Goal: Task Accomplishment & Management: Use online tool/utility

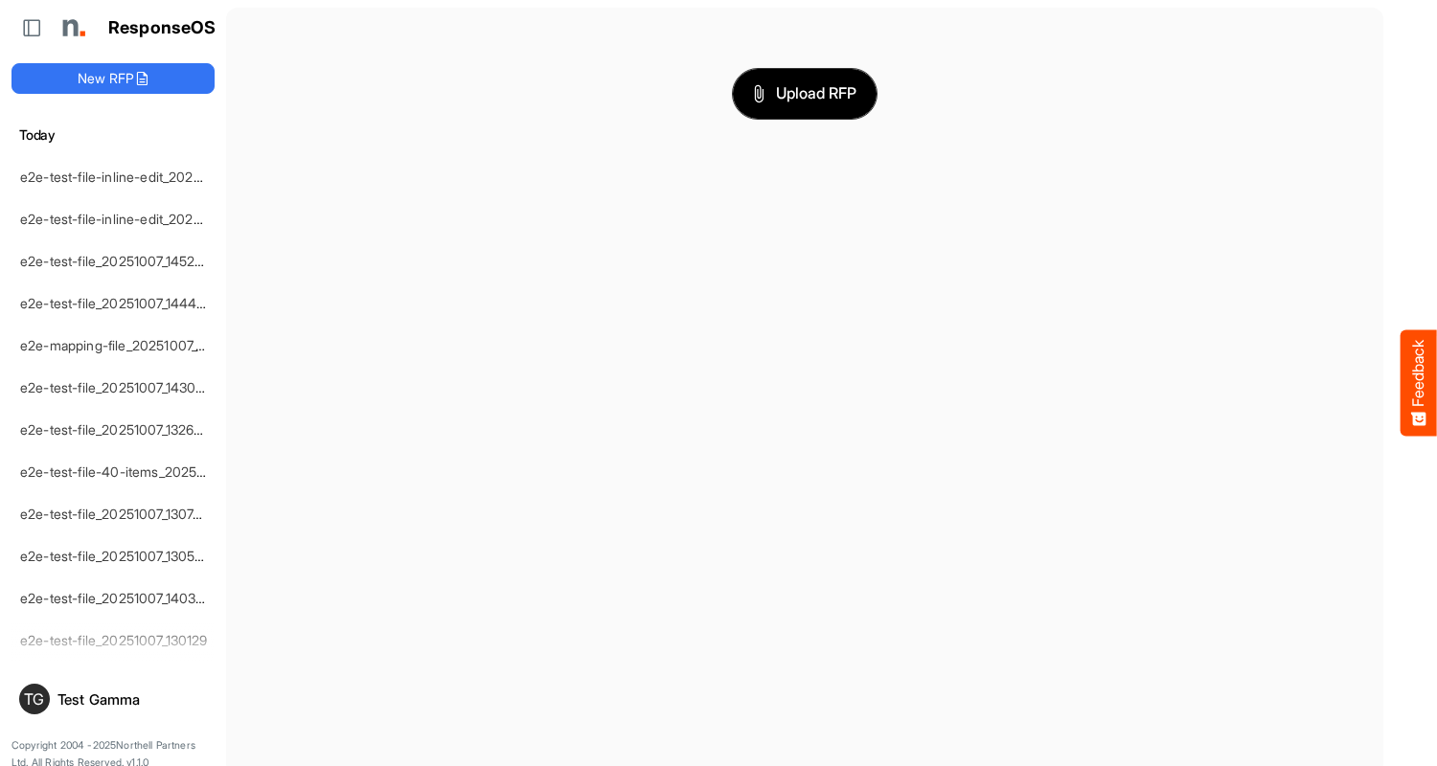
click at [805, 93] on span "Upload RFP" at bounding box center [804, 93] width 103 height 25
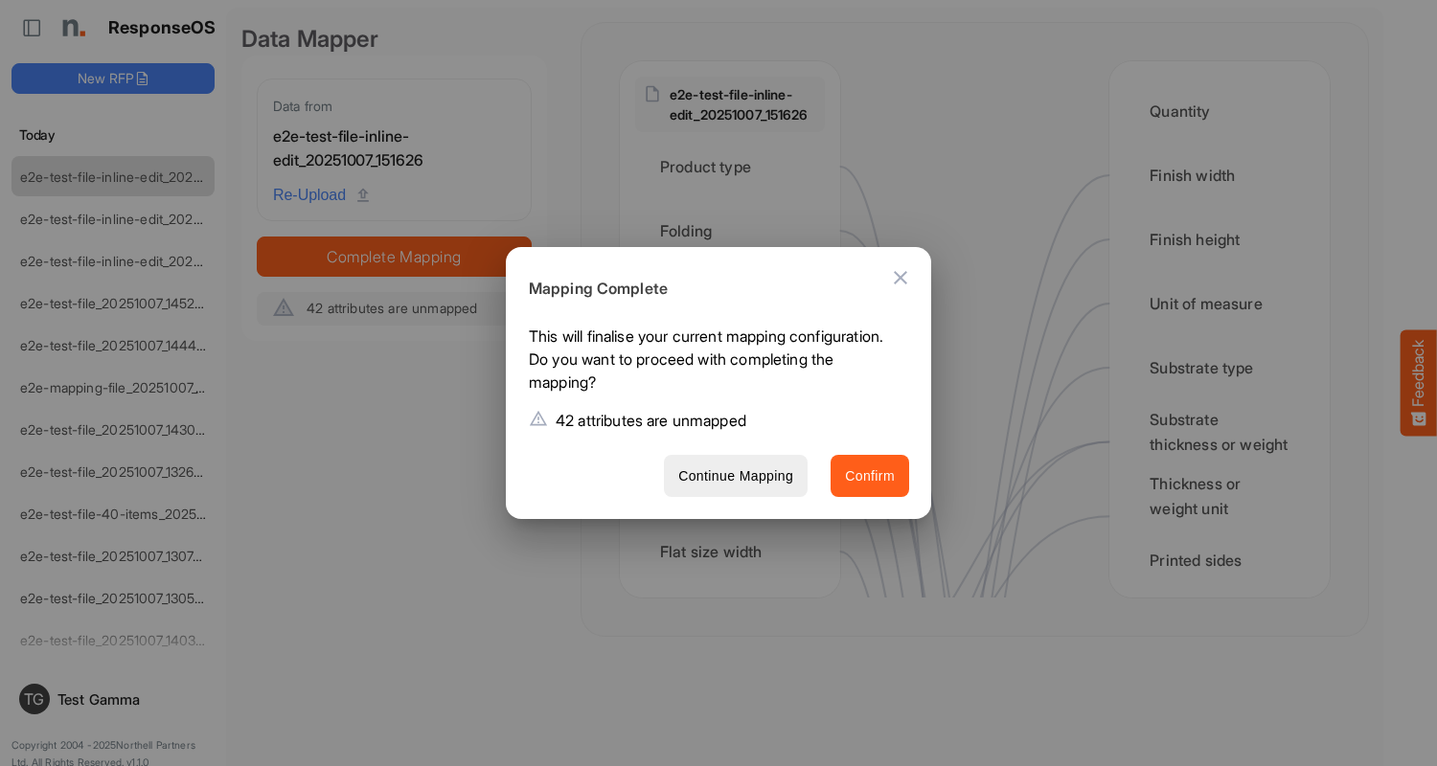
click at [870, 475] on span "Confirm" at bounding box center [870, 477] width 50 height 24
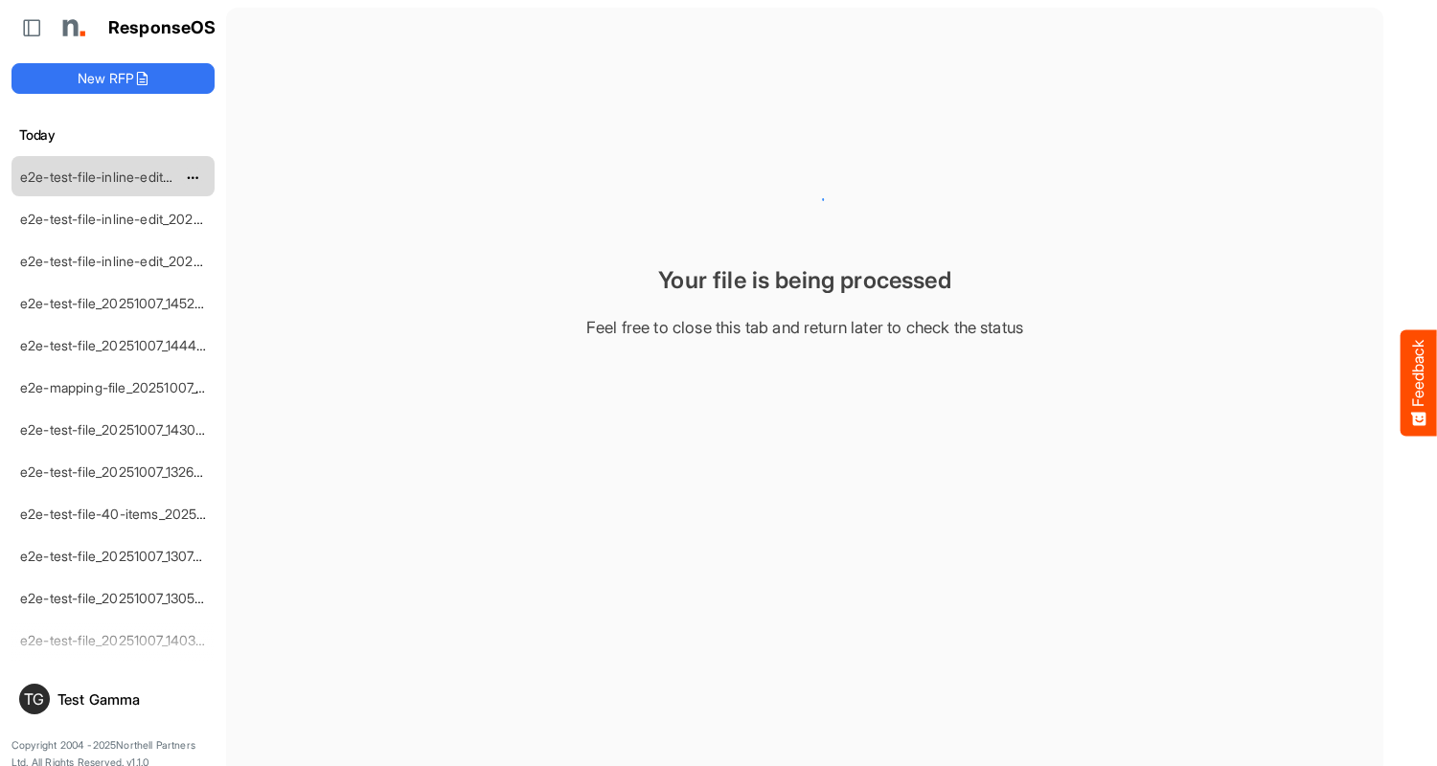
click at [113, 175] on link "e2e-test-file-inline-edit_20251007_151626" at bounding box center [147, 177] width 254 height 16
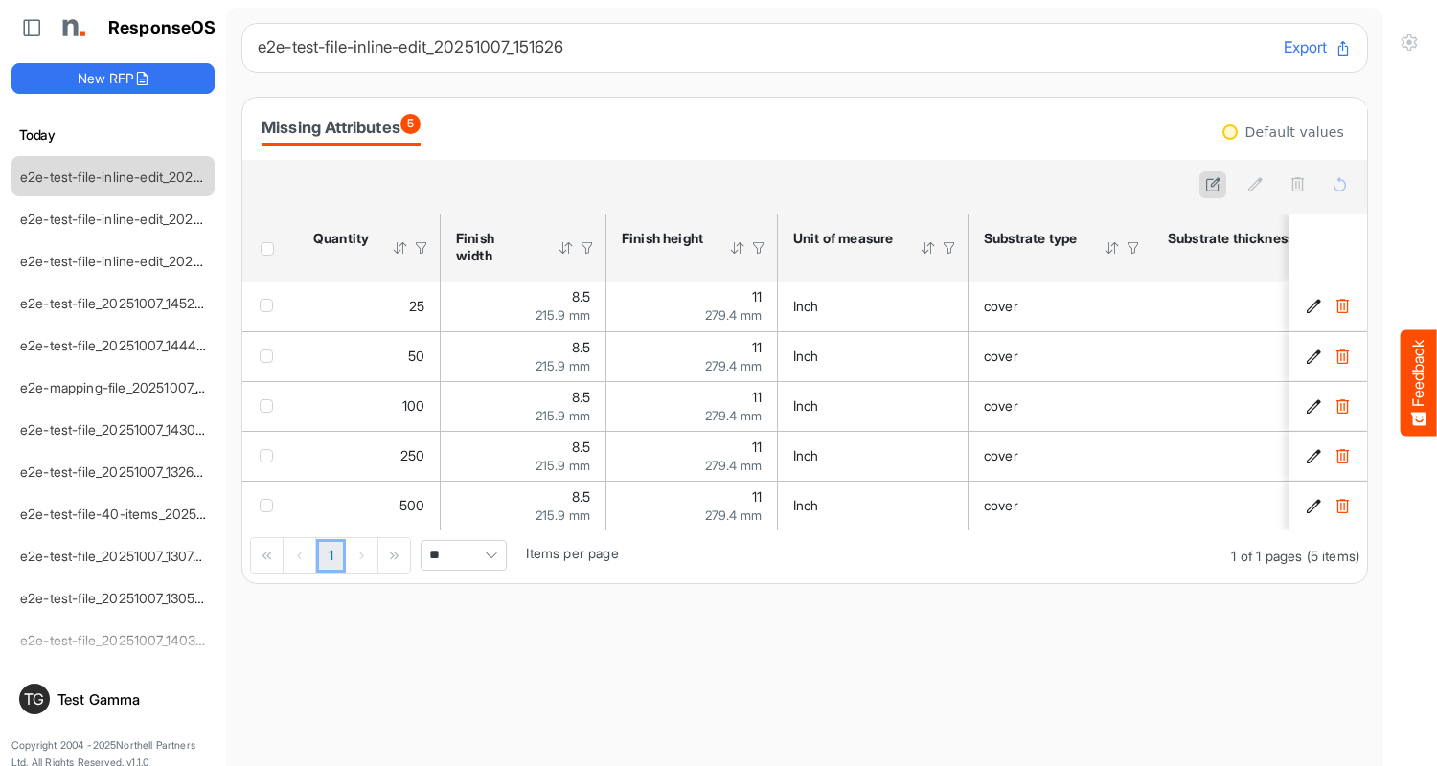
click at [113, 175] on link "e2e-test-file-inline-edit_20251007_151626" at bounding box center [147, 177] width 254 height 16
click at [1213, 185] on icon at bounding box center [1213, 184] width 16 height 16
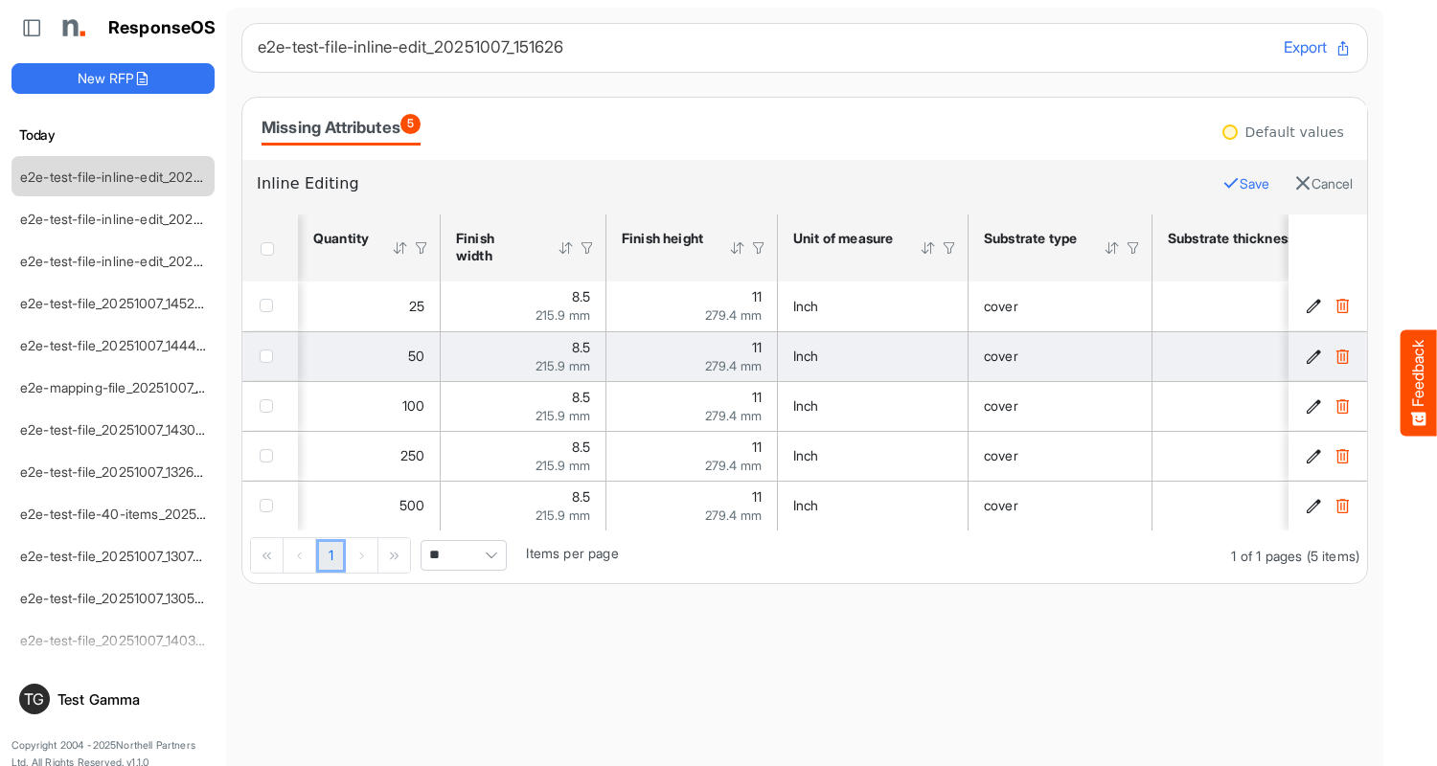
scroll to position [0, 1783]
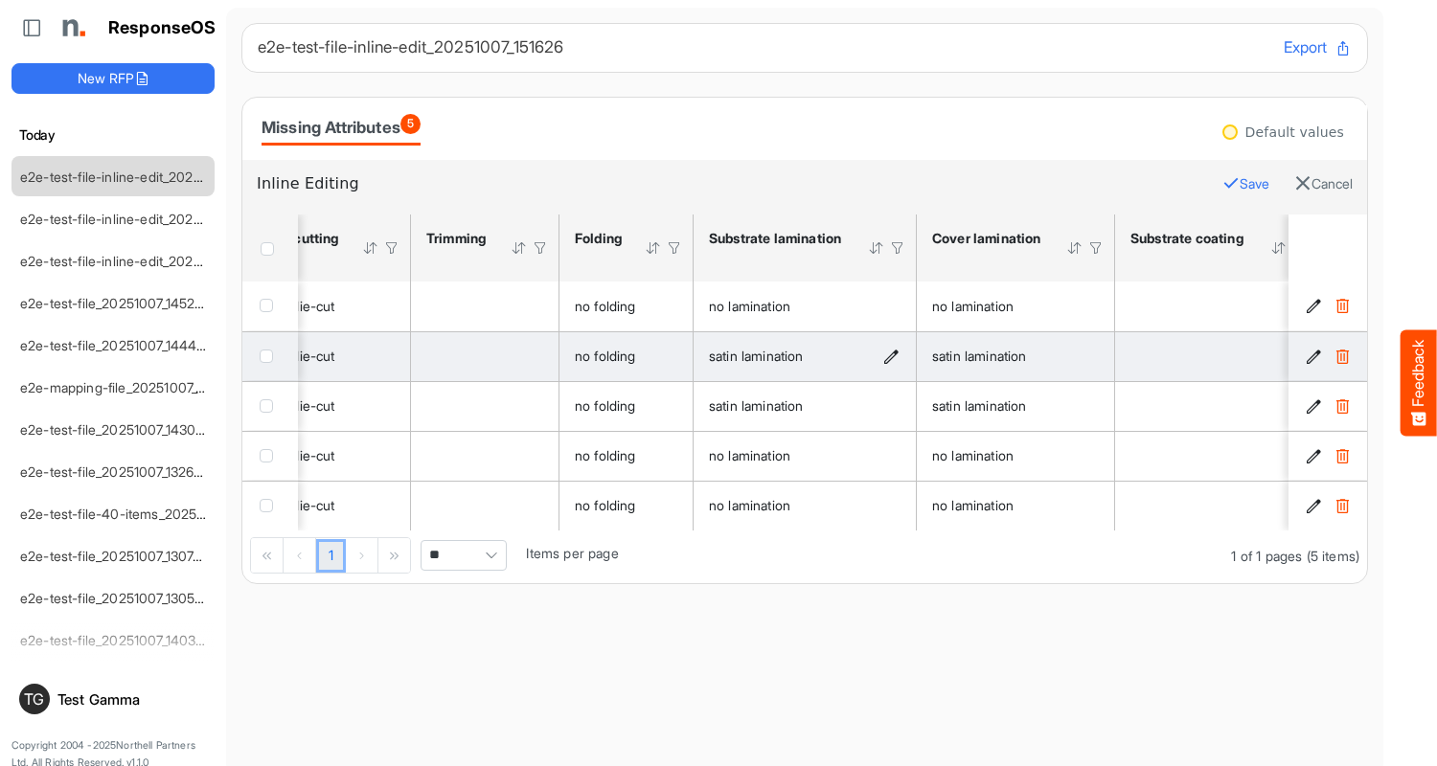
click at [892, 356] on icon "satin lamination is template cell Column Header httpsnorthellcomontologiesmappi…" at bounding box center [891, 357] width 16 height 16
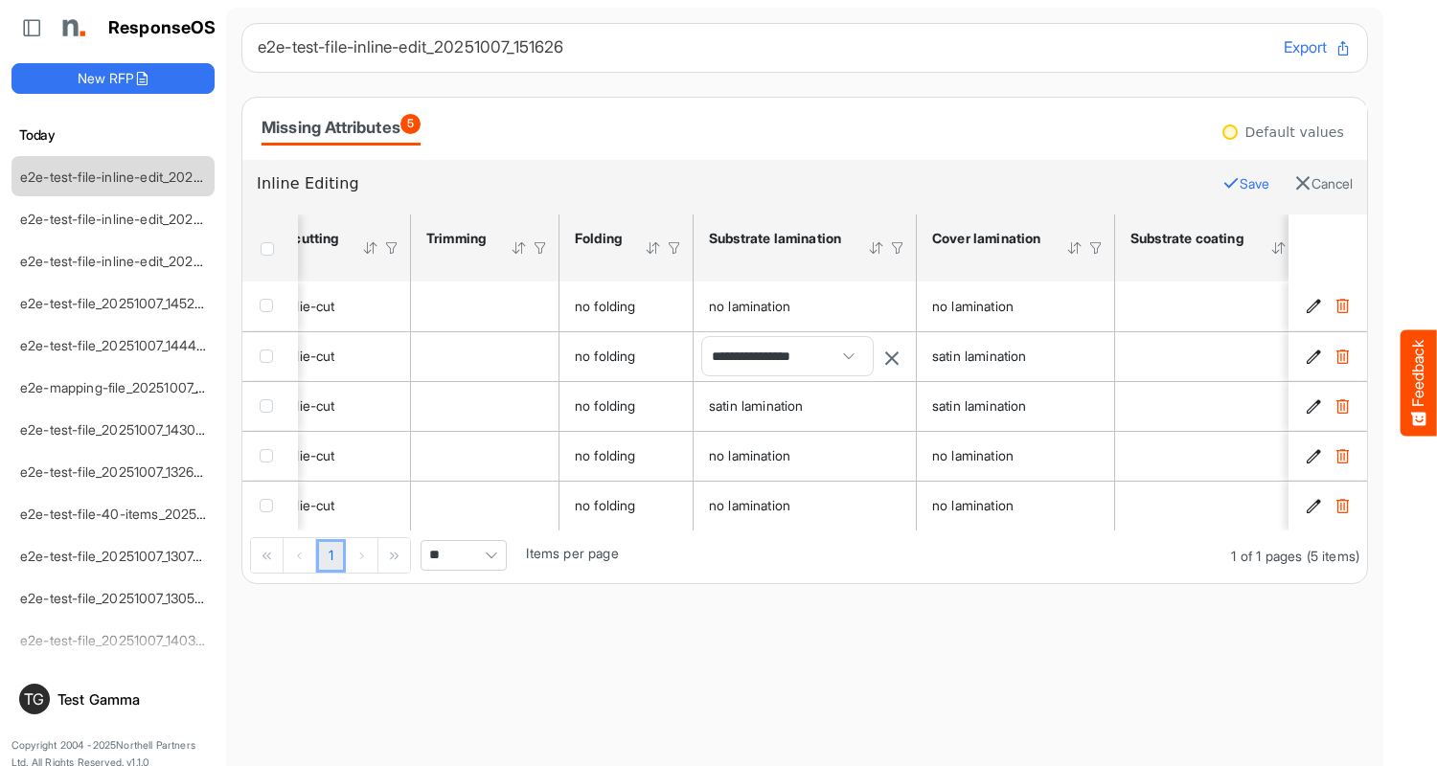
click at [787, 356] on span "**********" at bounding box center [787, 356] width 171 height 38
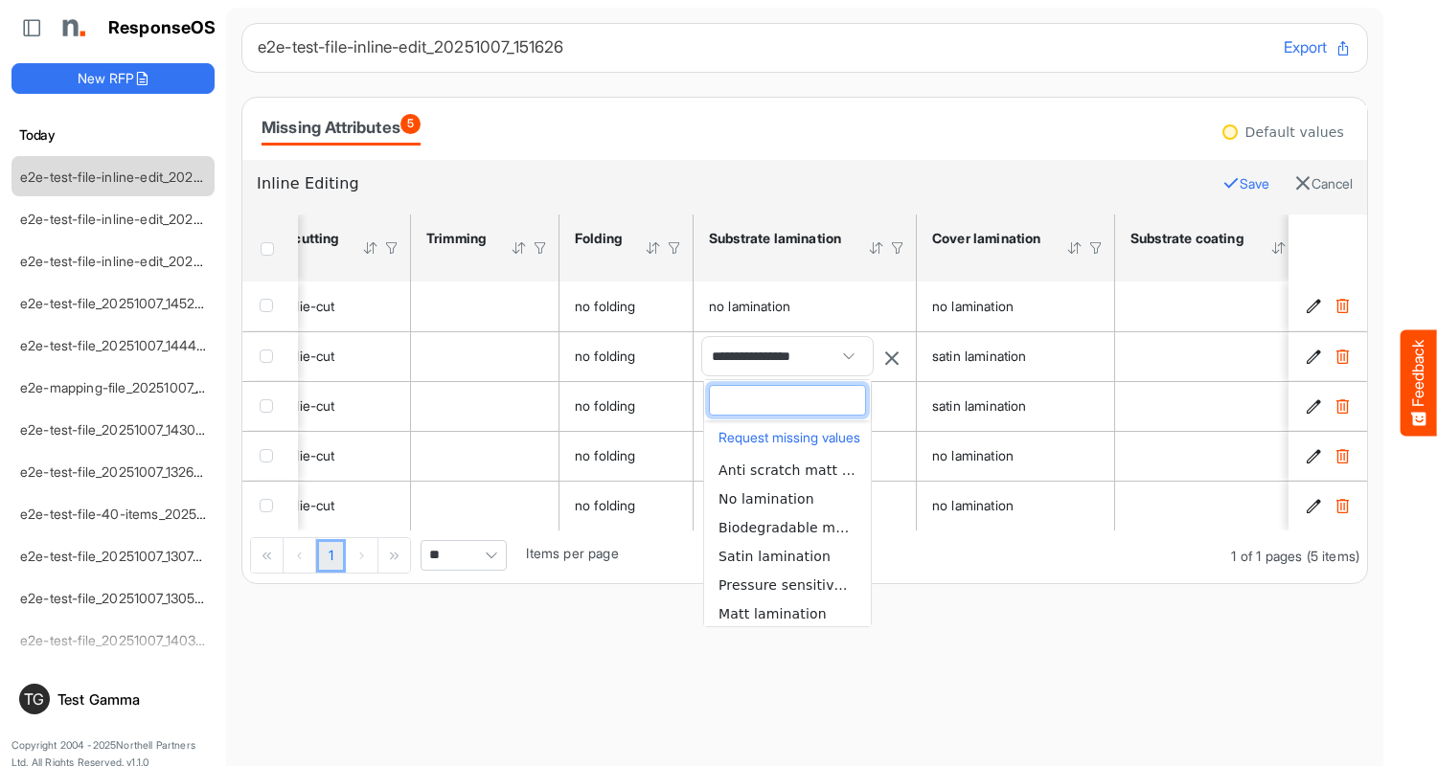
click at [787, 498] on span "No lamination" at bounding box center [766, 498] width 96 height 15
type input "**********"
click at [96, 96] on div "ResponseOS New RFP [DATE] e2e-test-file-inline-edit_20251007_151626 e2e-test-fi…" at bounding box center [113, 391] width 226 height 783
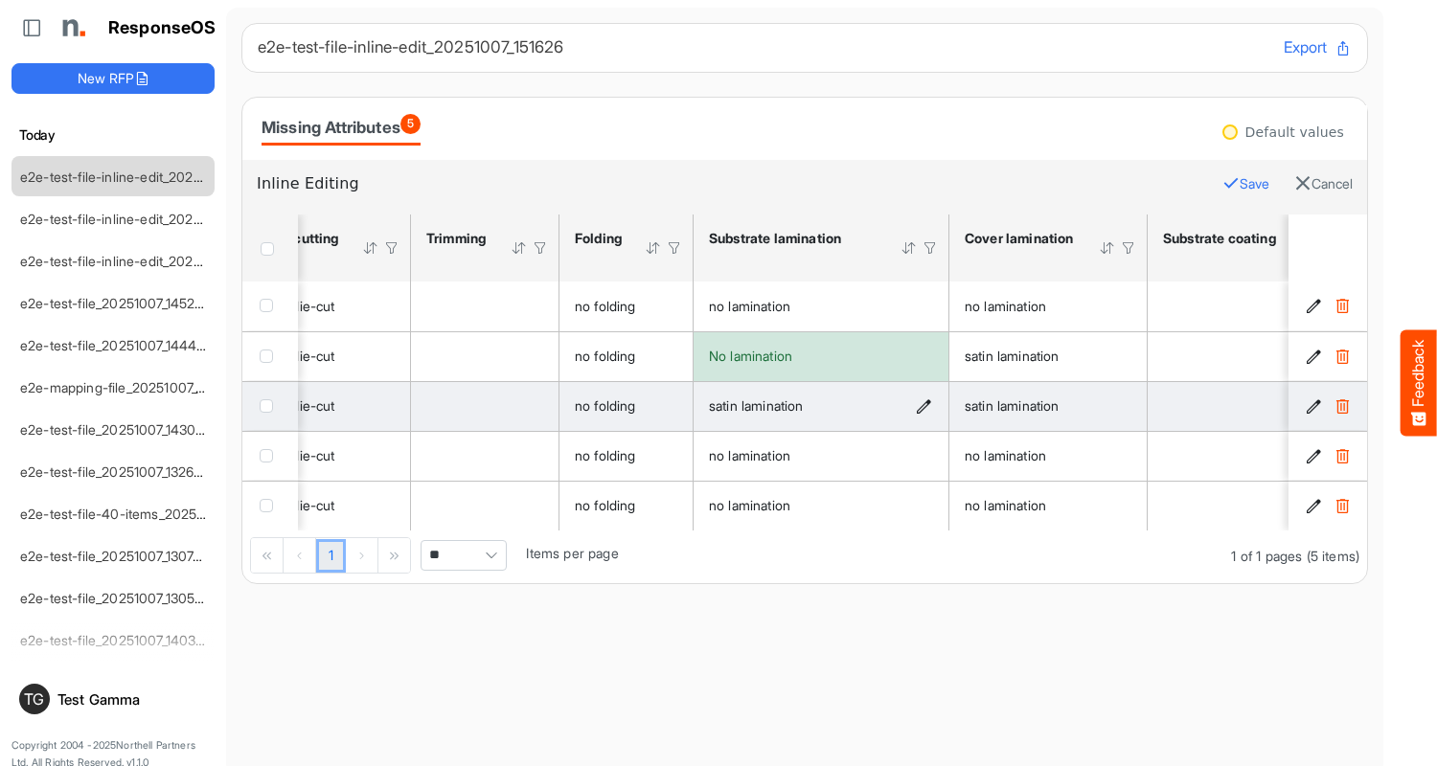
click at [924, 406] on icon "satin lamination is template cell Column Header httpsnorthellcomontologiesmappi…" at bounding box center [924, 406] width 16 height 16
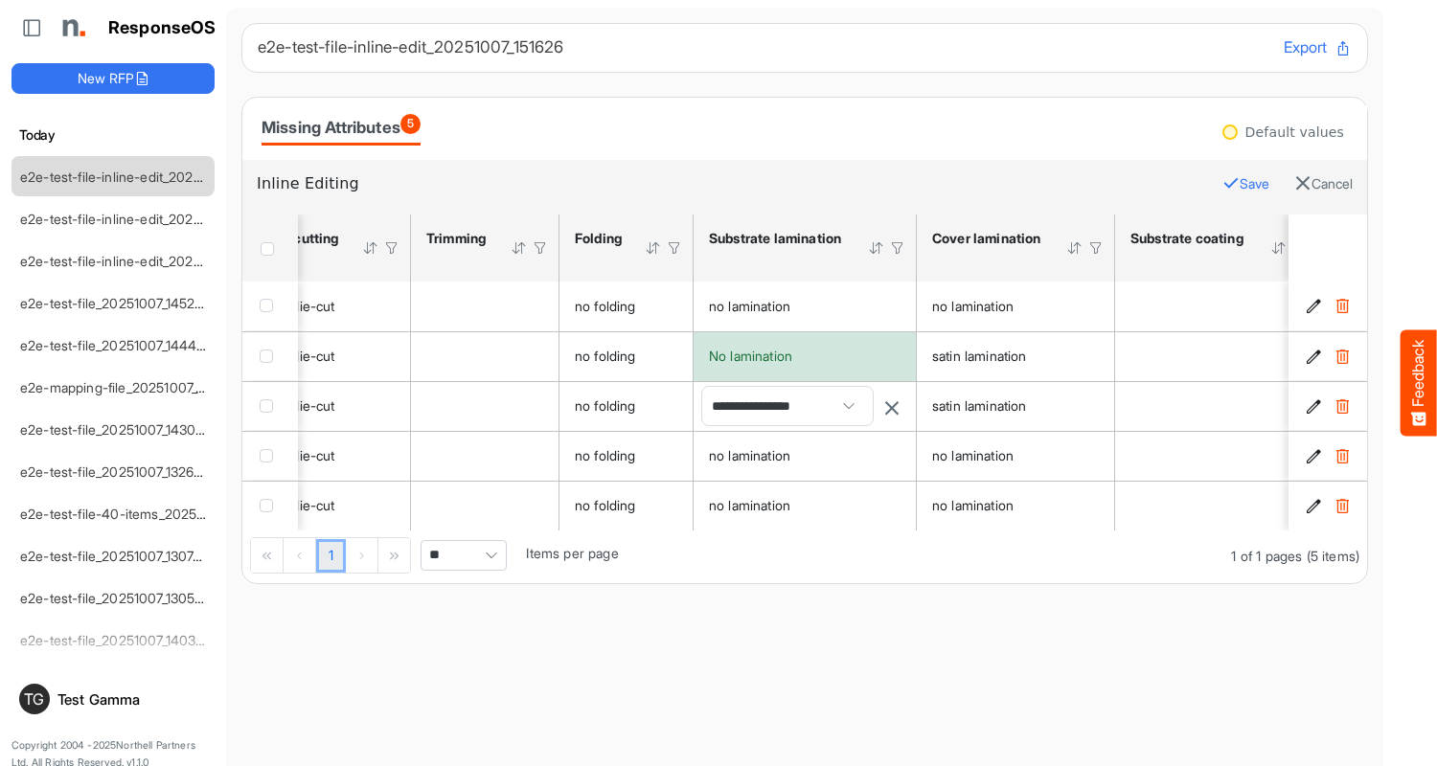
click at [787, 406] on span "**********" at bounding box center [787, 406] width 171 height 38
type input "**********"
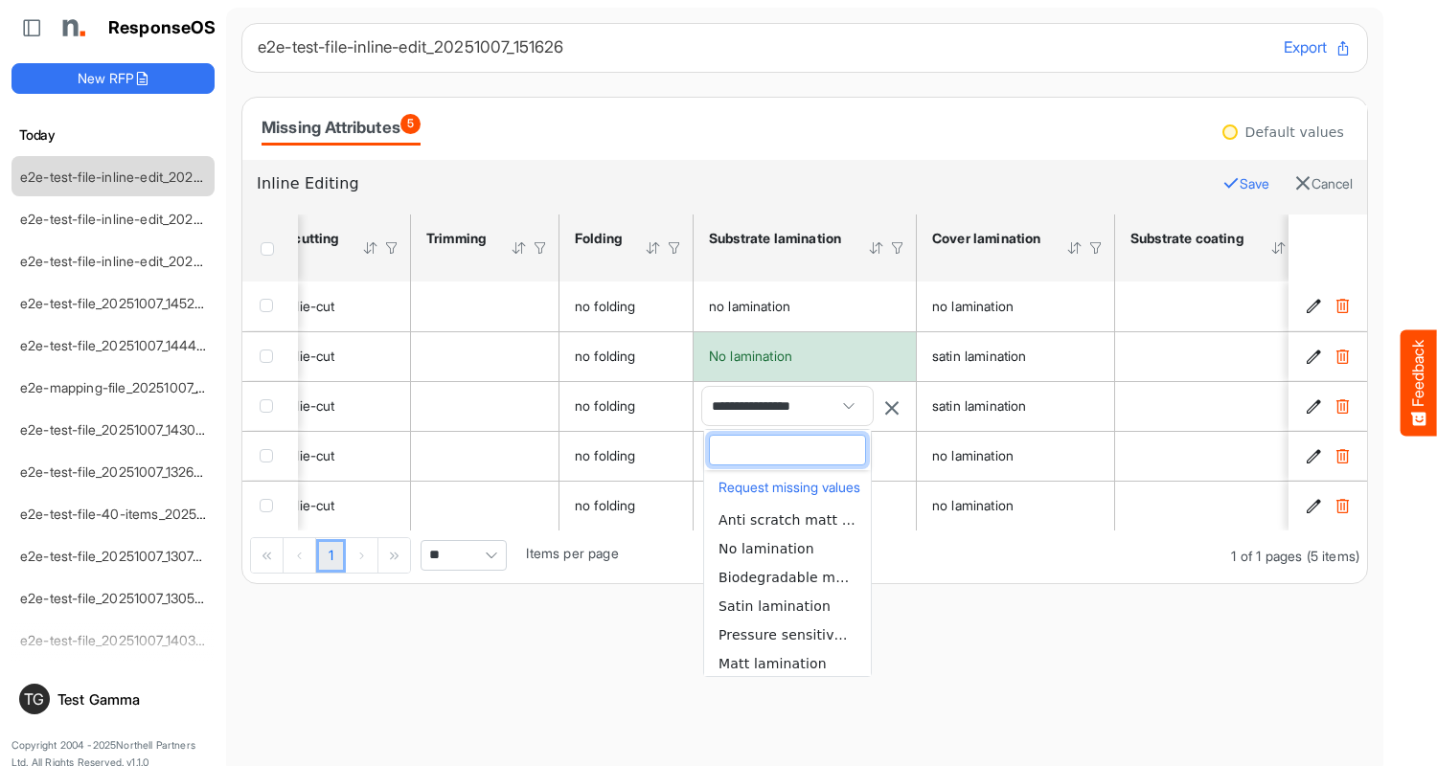
click at [787, 548] on span "No lamination" at bounding box center [766, 548] width 96 height 15
click at [96, 96] on div "ResponseOS New RFP [DATE] e2e-test-file-inline-edit_20251007_151626 e2e-test-fi…" at bounding box center [113, 391] width 226 height 783
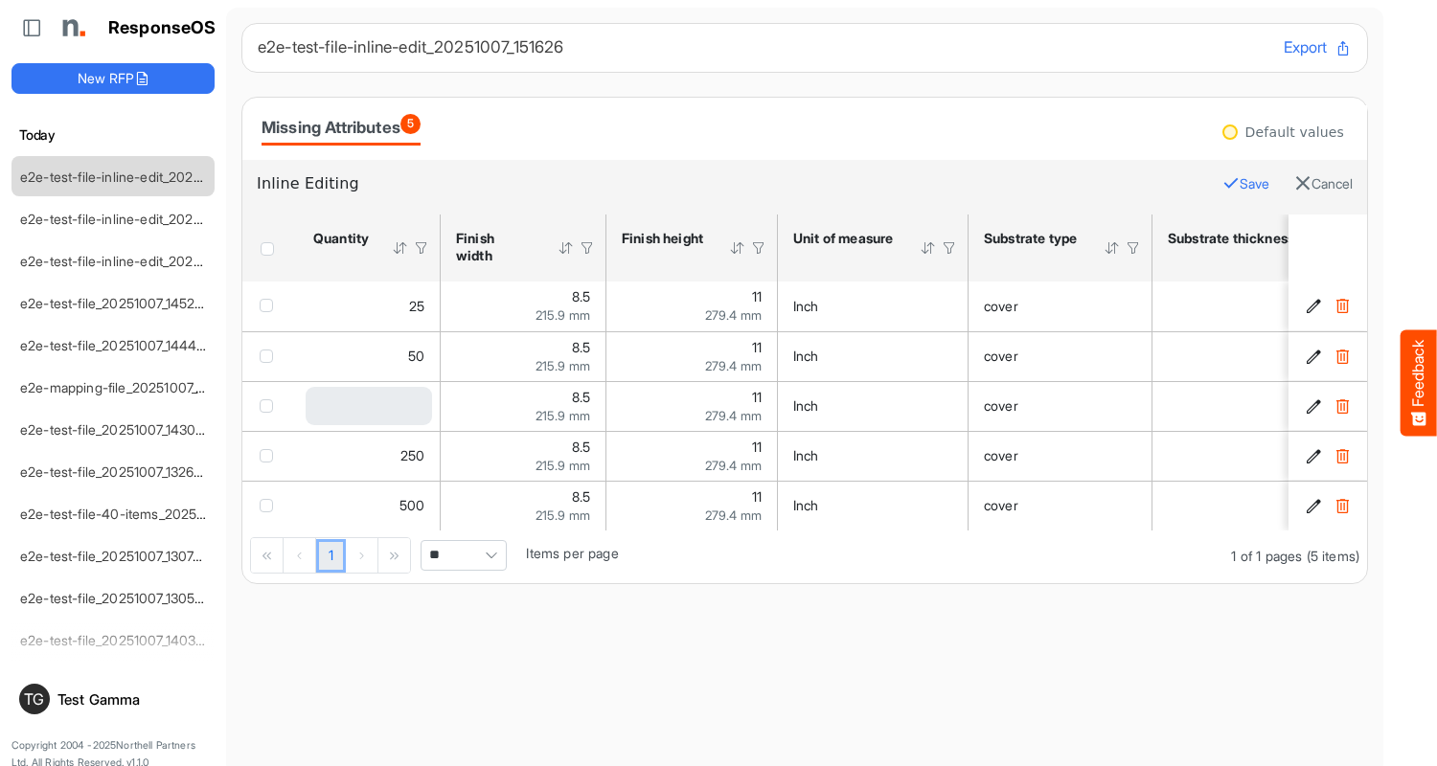
click at [96, 96] on div "ResponseOS New RFP [DATE] e2e-test-file-inline-edit_20251007_151626 e2e-test-fi…" at bounding box center [113, 391] width 226 height 783
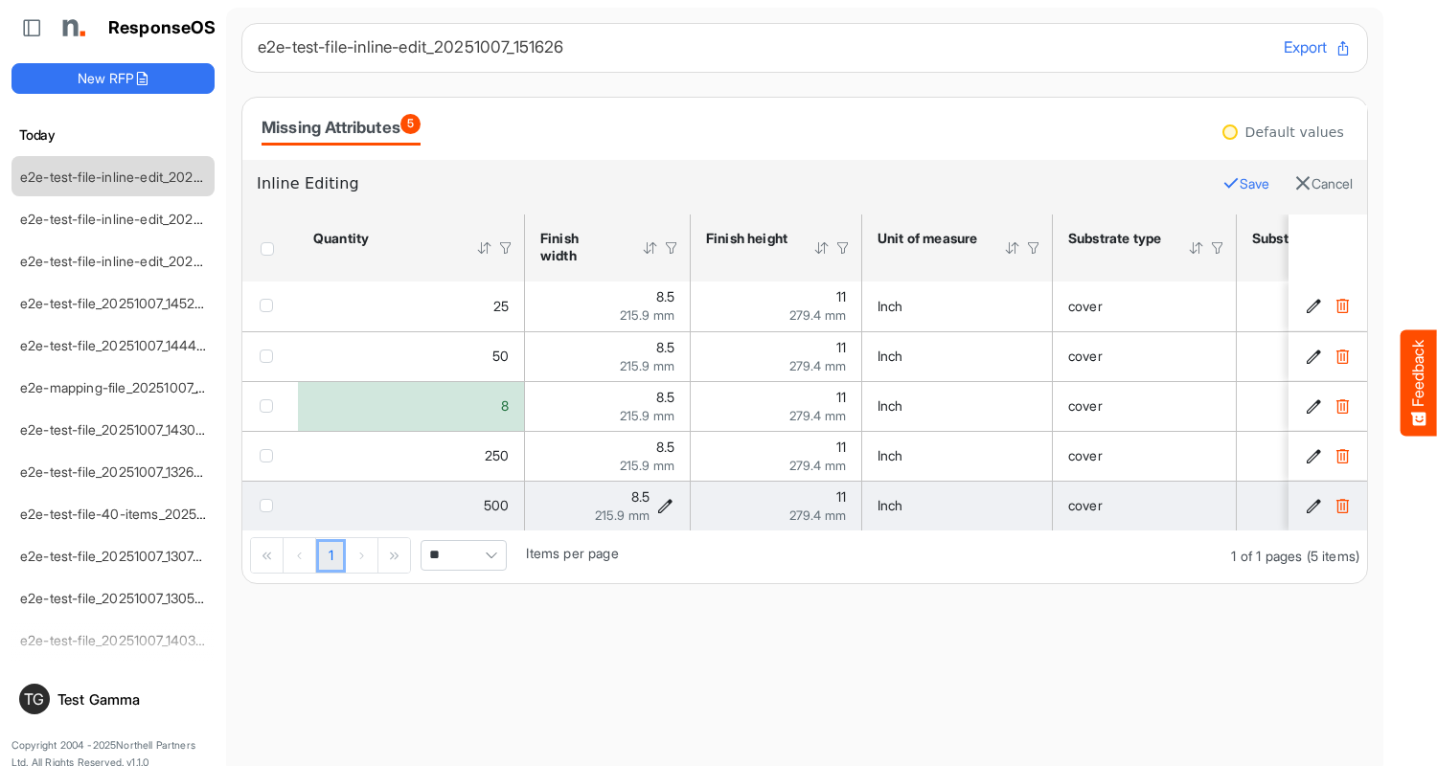
click at [666, 506] on icon "8.5 is template cell Column Header httpsnorthellcomontologiesmapping-rulesmeasu…" at bounding box center [665, 506] width 16 height 16
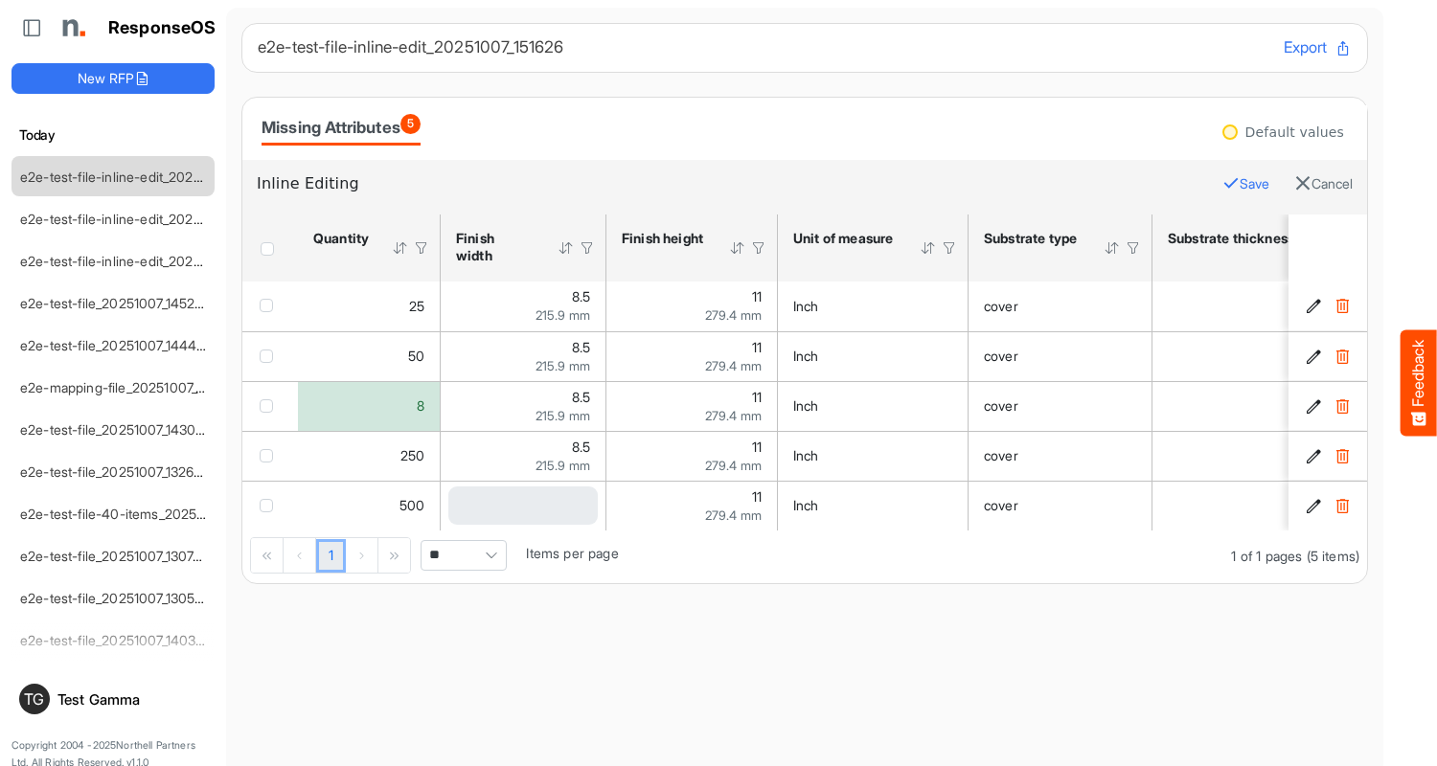
click at [96, 96] on div "ResponseOS New RFP [DATE] e2e-test-file-inline-edit_20251007_151626 e2e-test-fi…" at bounding box center [113, 391] width 226 height 783
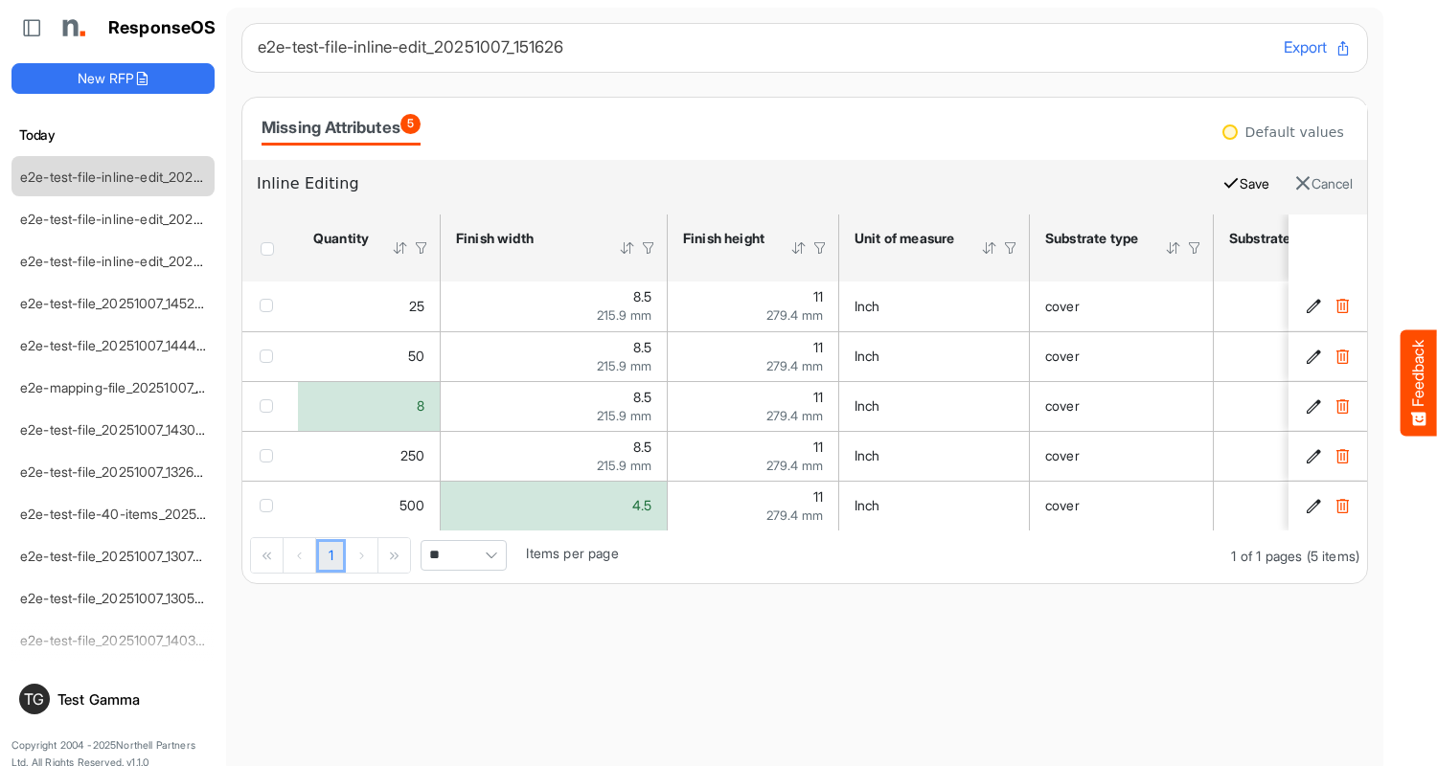
click at [1231, 184] on button "Save" at bounding box center [1245, 183] width 47 height 25
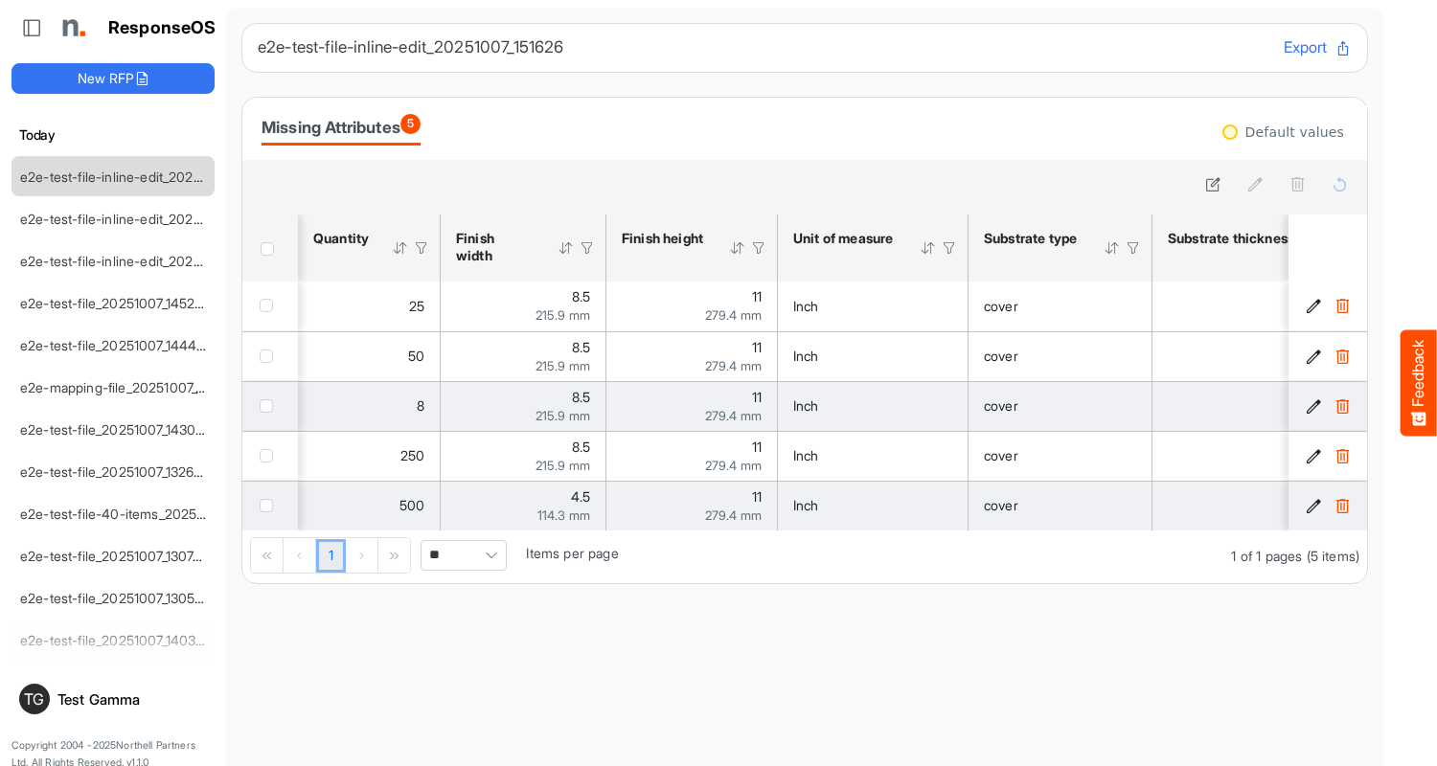
scroll to position [0, 1783]
